Goal: Communication & Community: Connect with others

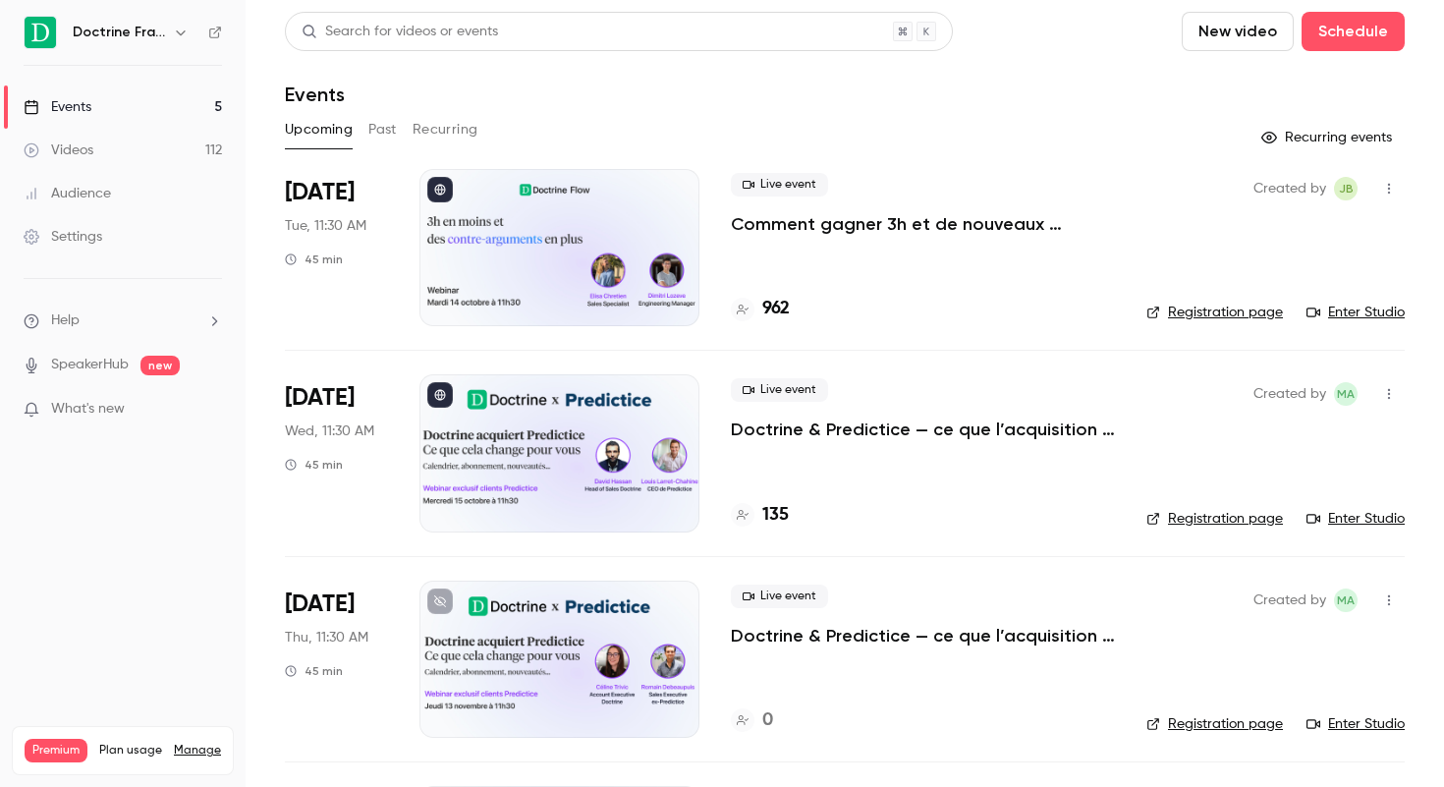
click at [1342, 519] on link "Enter Studio" at bounding box center [1355, 519] width 98 height 20
click at [1391, 389] on icon "button" at bounding box center [1389, 394] width 16 height 14
click at [1301, 500] on div "Invite to Studio" at bounding box center [1312, 495] width 149 height 20
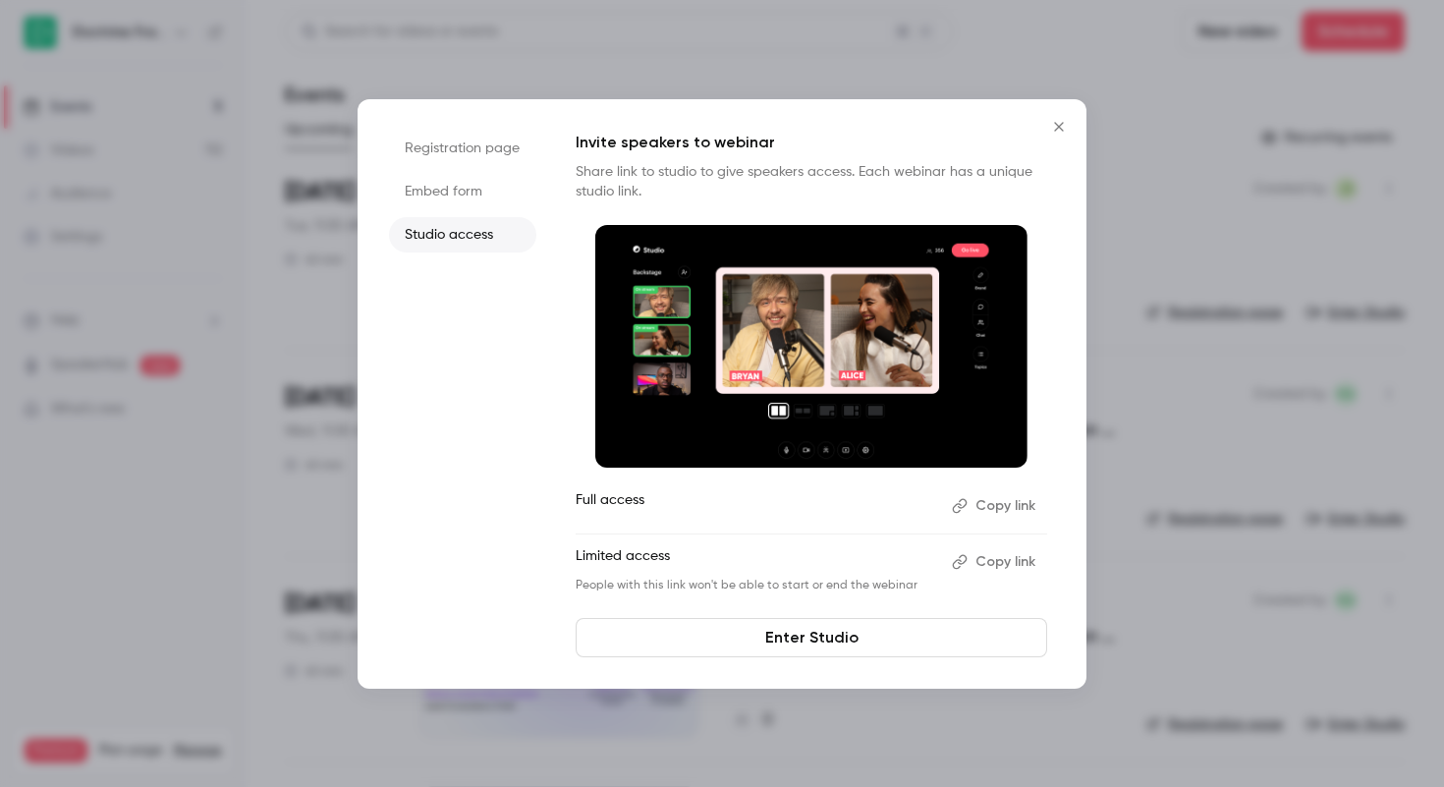
click at [1010, 505] on button "Copy link" at bounding box center [995, 505] width 103 height 31
click at [470, 194] on li "Embed form" at bounding box center [462, 191] width 147 height 35
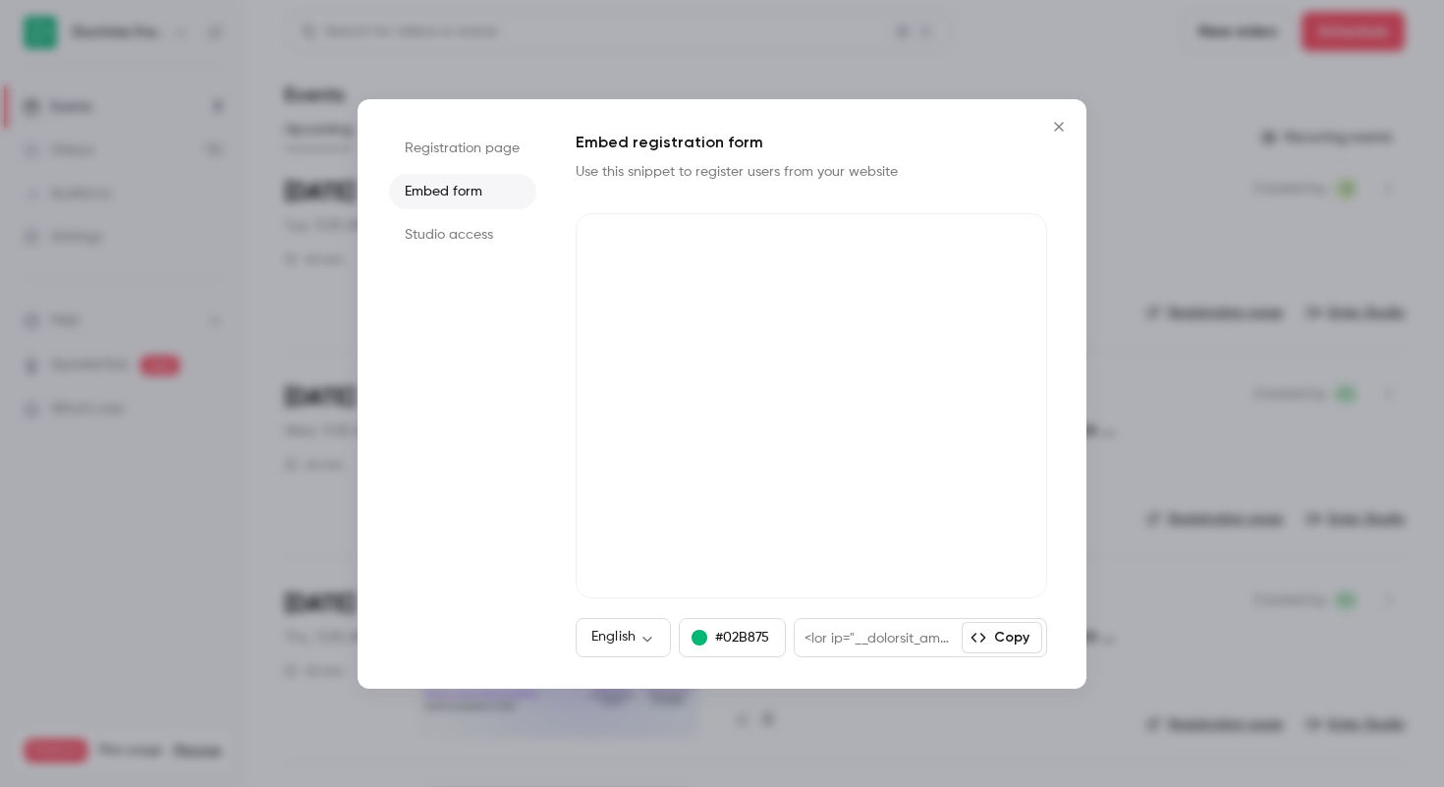
click at [479, 148] on li "Registration page" at bounding box center [462, 148] width 147 height 35
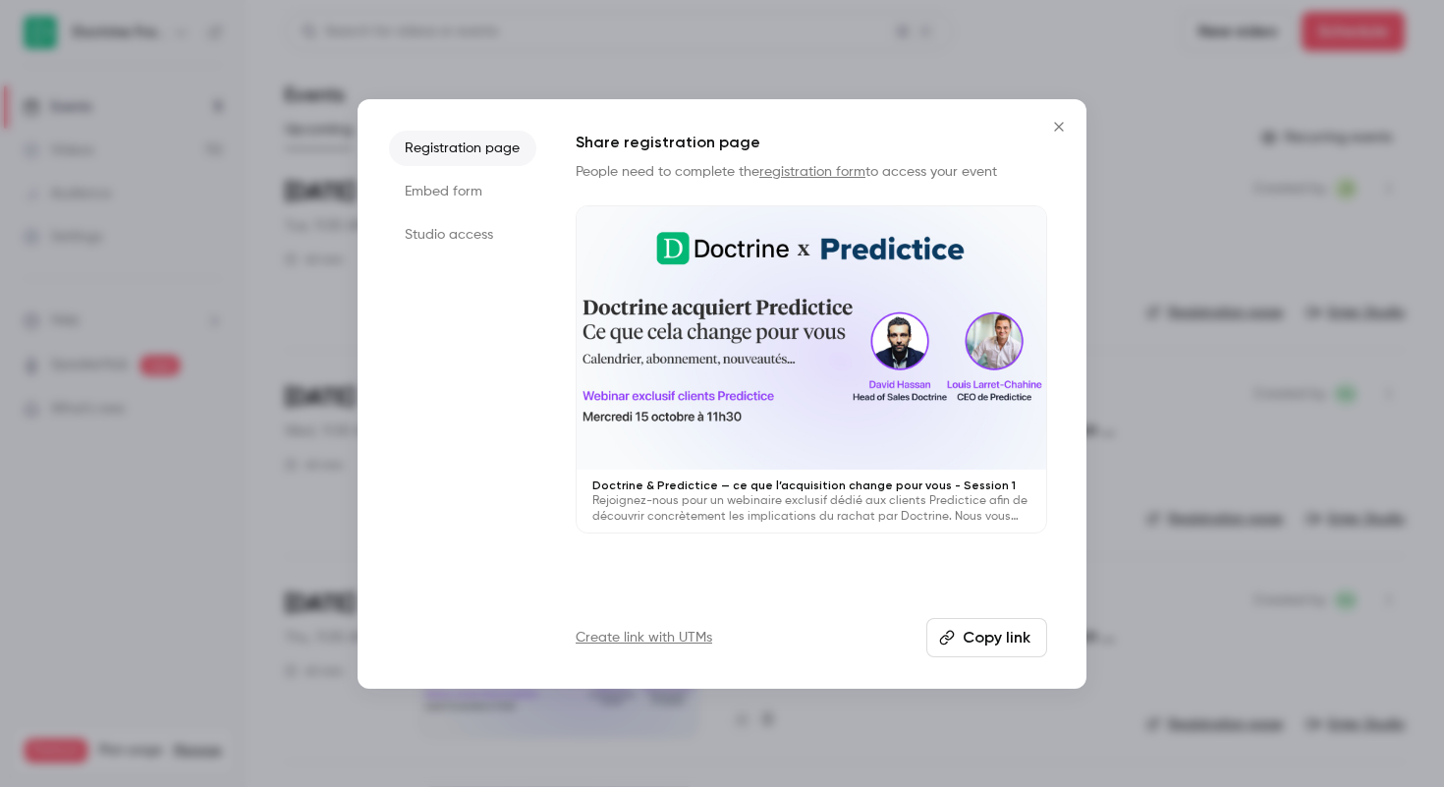
click at [1055, 126] on icon "Close" at bounding box center [1059, 127] width 24 height 16
